Goal: Find specific page/section: Find specific page/section

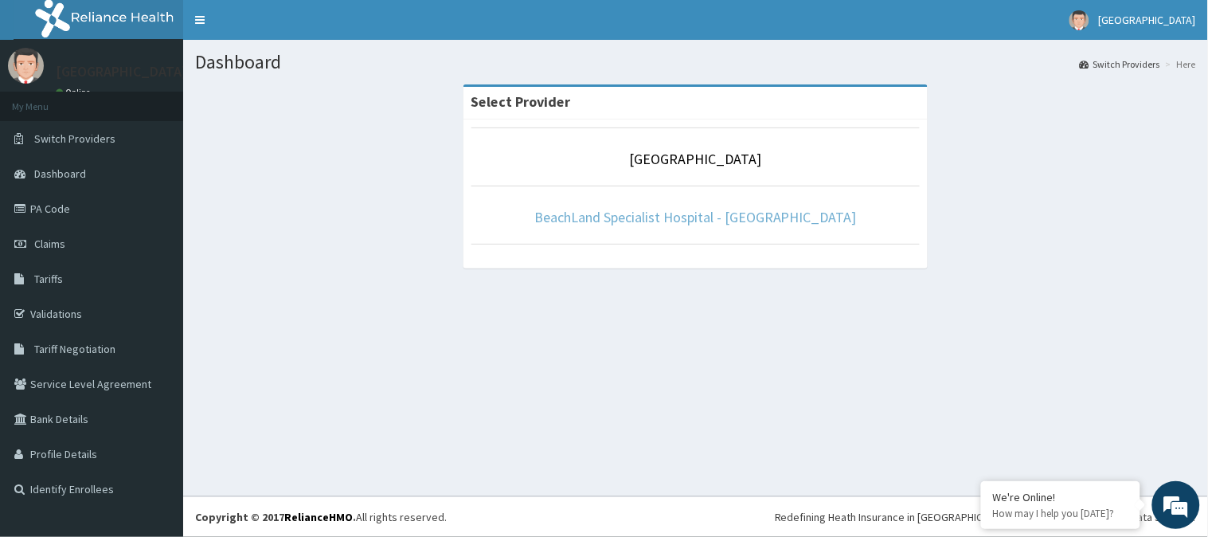
click at [699, 216] on link "BeachLand Specialist Hospital - [GEOGRAPHIC_DATA]" at bounding box center [695, 217] width 322 height 18
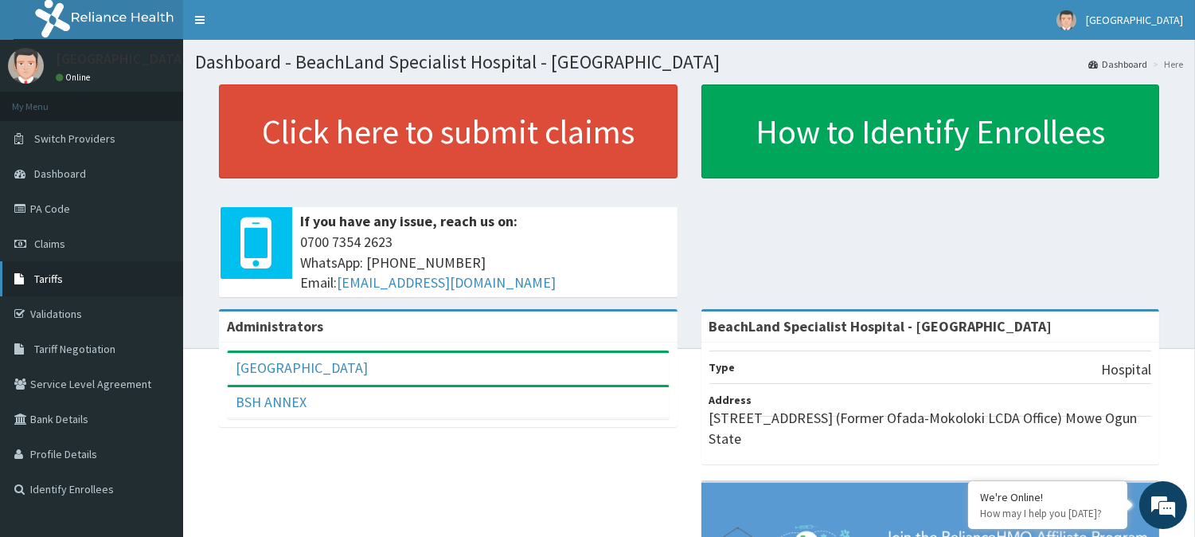
click at [65, 279] on link "Tariffs" at bounding box center [91, 278] width 183 height 35
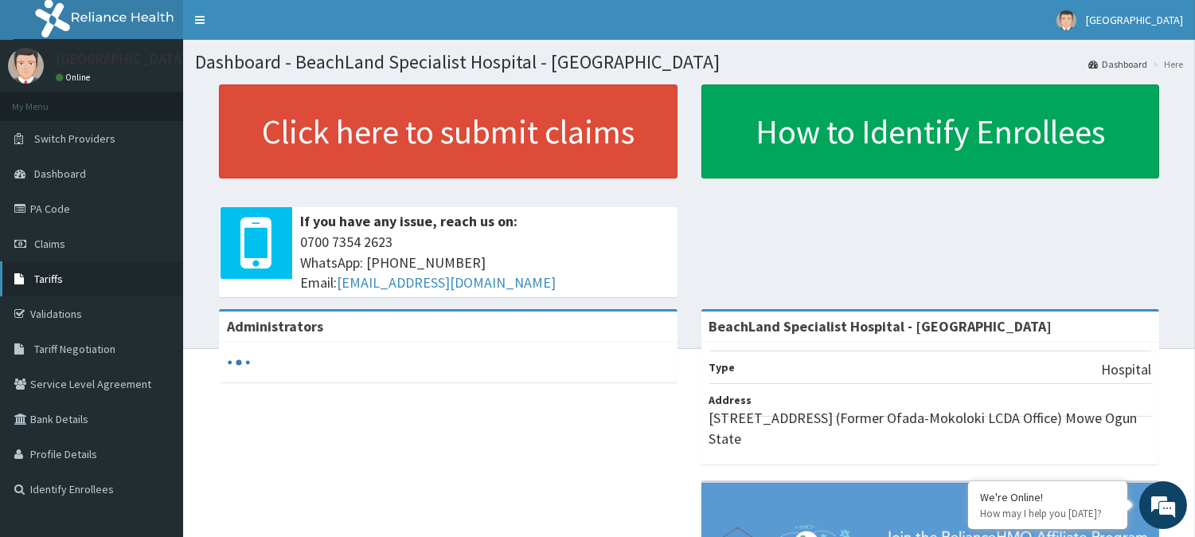
click at [62, 272] on link "Tariffs" at bounding box center [91, 278] width 183 height 35
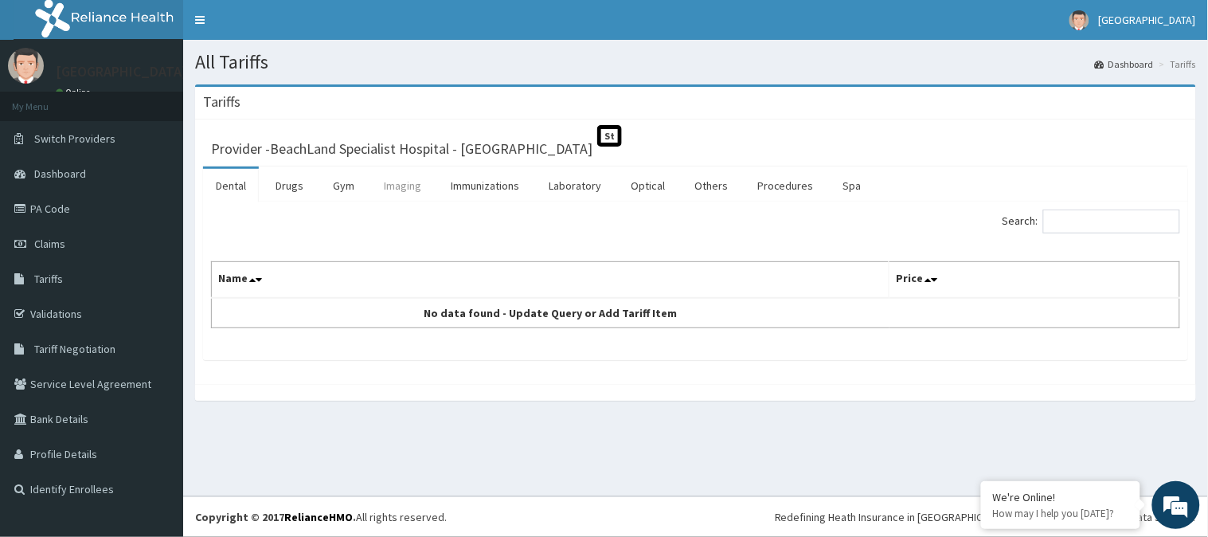
click at [408, 183] on link "Imaging" at bounding box center [402, 185] width 63 height 33
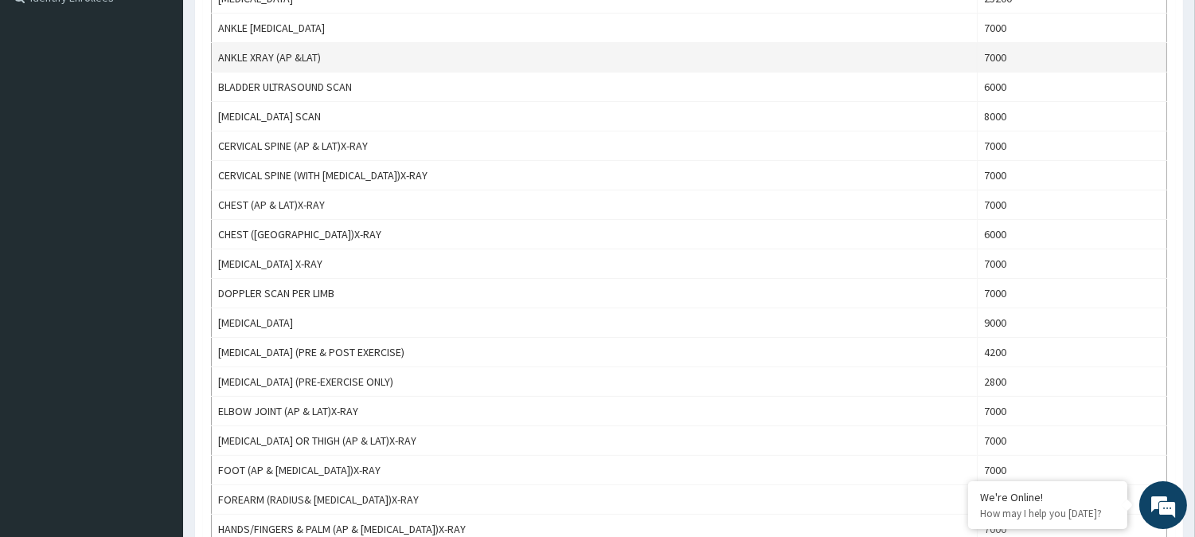
scroll to position [530, 0]
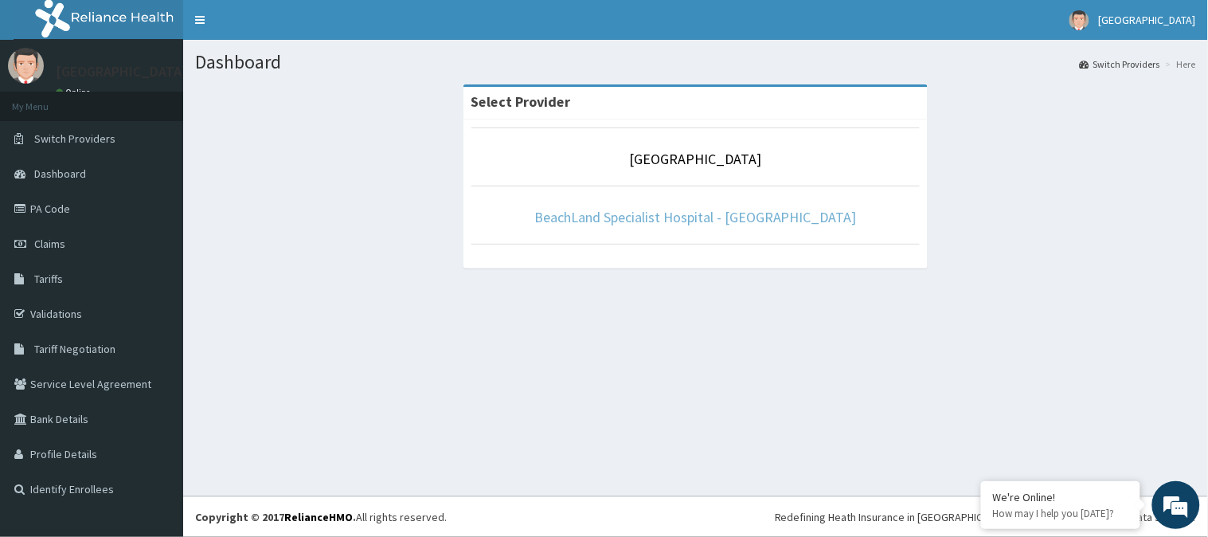
click at [773, 216] on link "BeachLand Specialist Hospital - [GEOGRAPHIC_DATA]" at bounding box center [695, 217] width 322 height 18
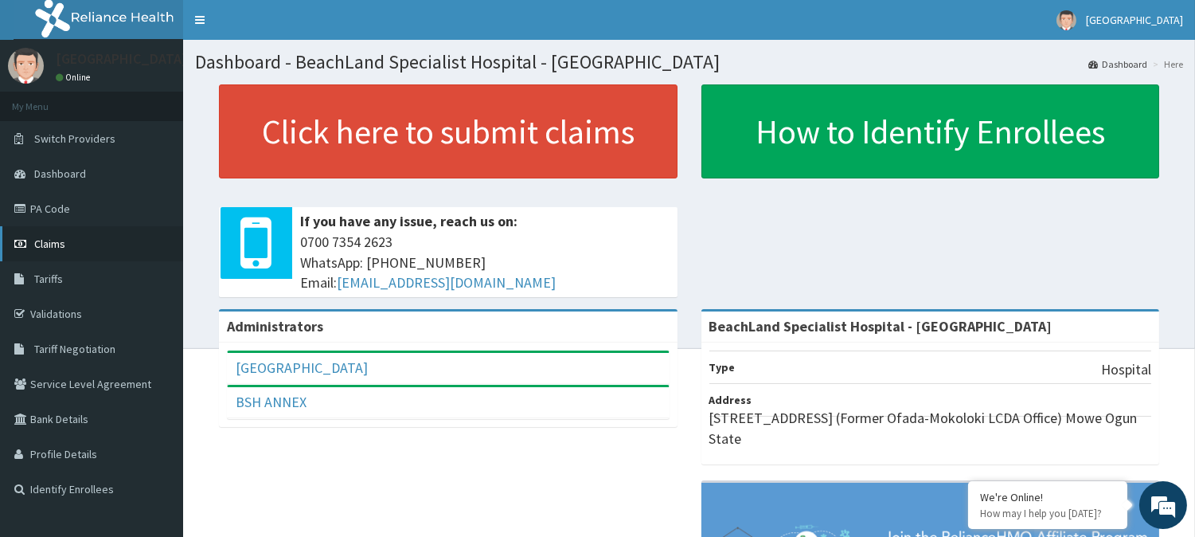
click at [65, 234] on link "Claims" at bounding box center [91, 243] width 183 height 35
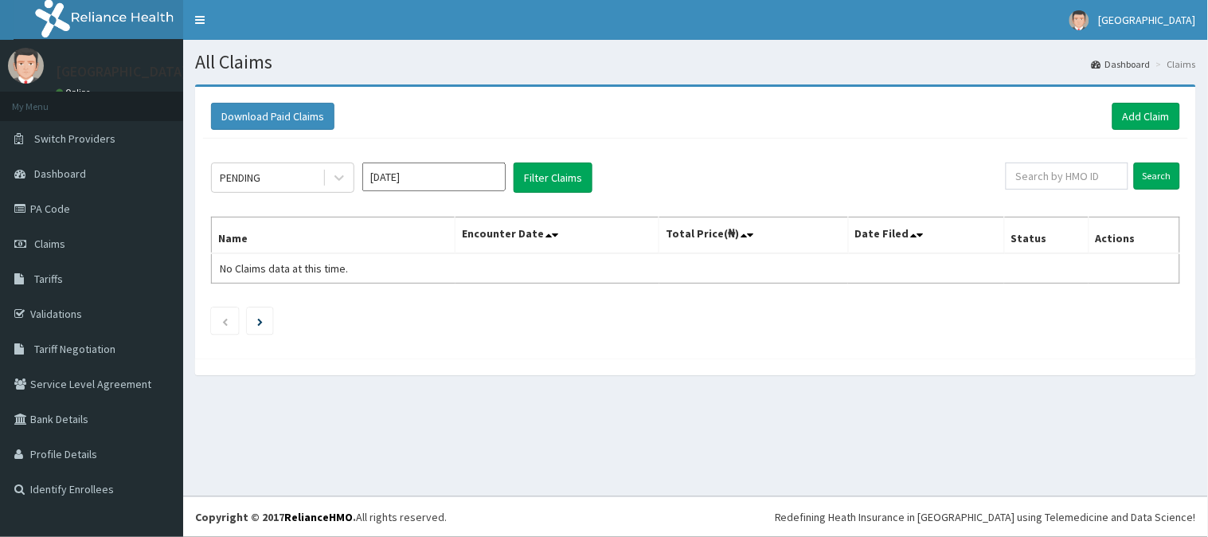
click at [66, 201] on link "PA Code" at bounding box center [91, 208] width 183 height 35
